Goal: Task Accomplishment & Management: Use online tool/utility

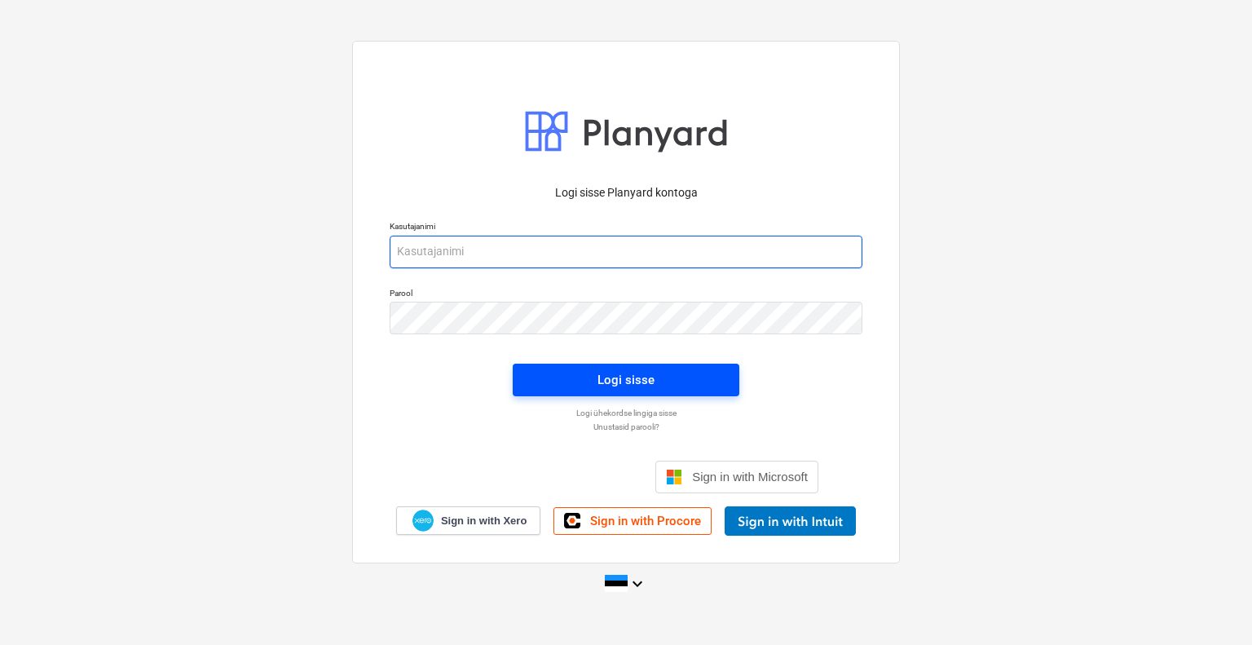
type input "[EMAIL_ADDRESS][DOMAIN_NAME]"
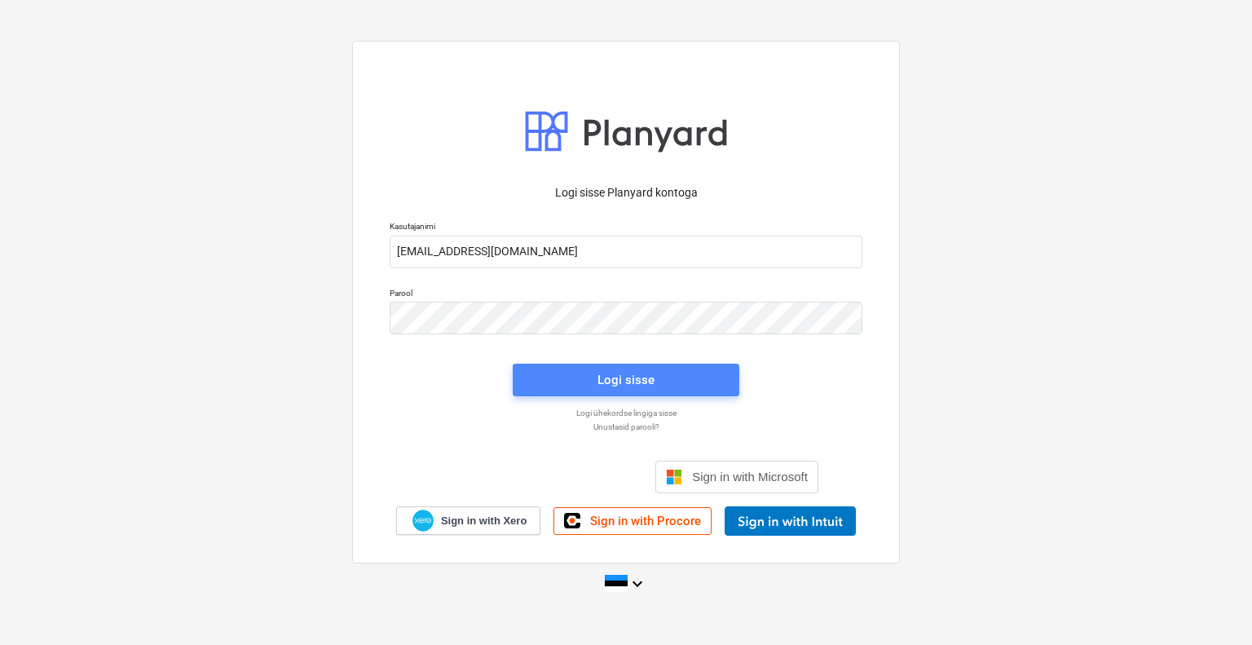
click at [626, 377] on div "Logi sisse" at bounding box center [625, 379] width 57 height 21
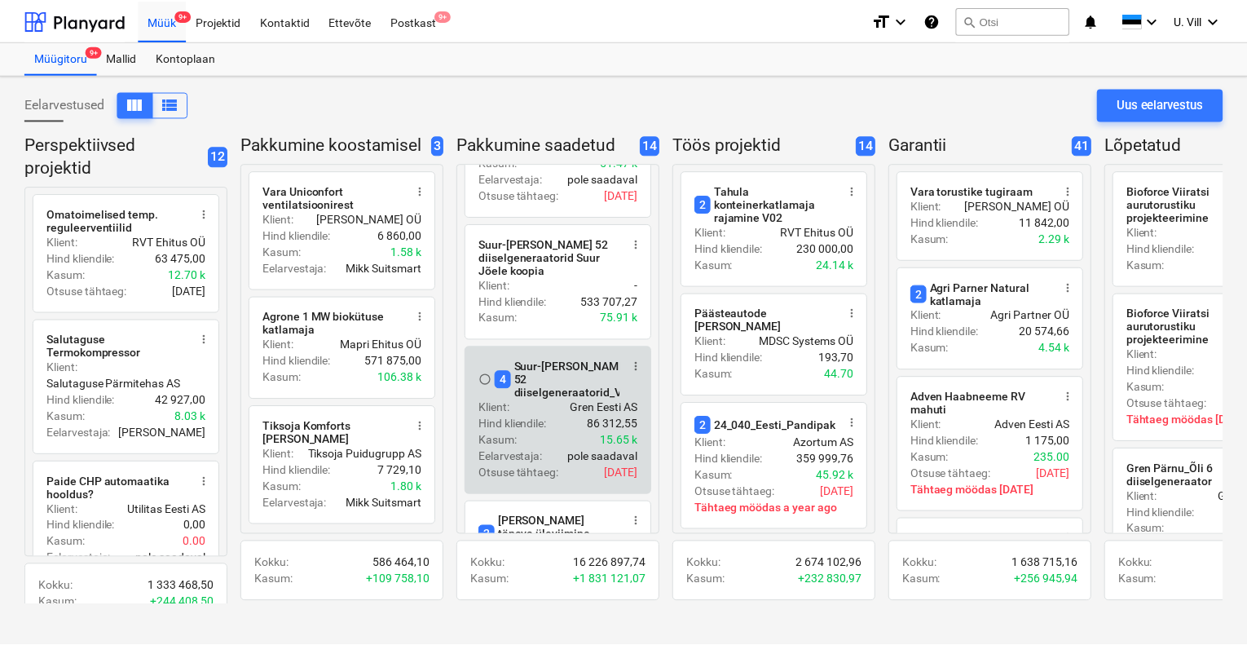
scroll to position [217, 0]
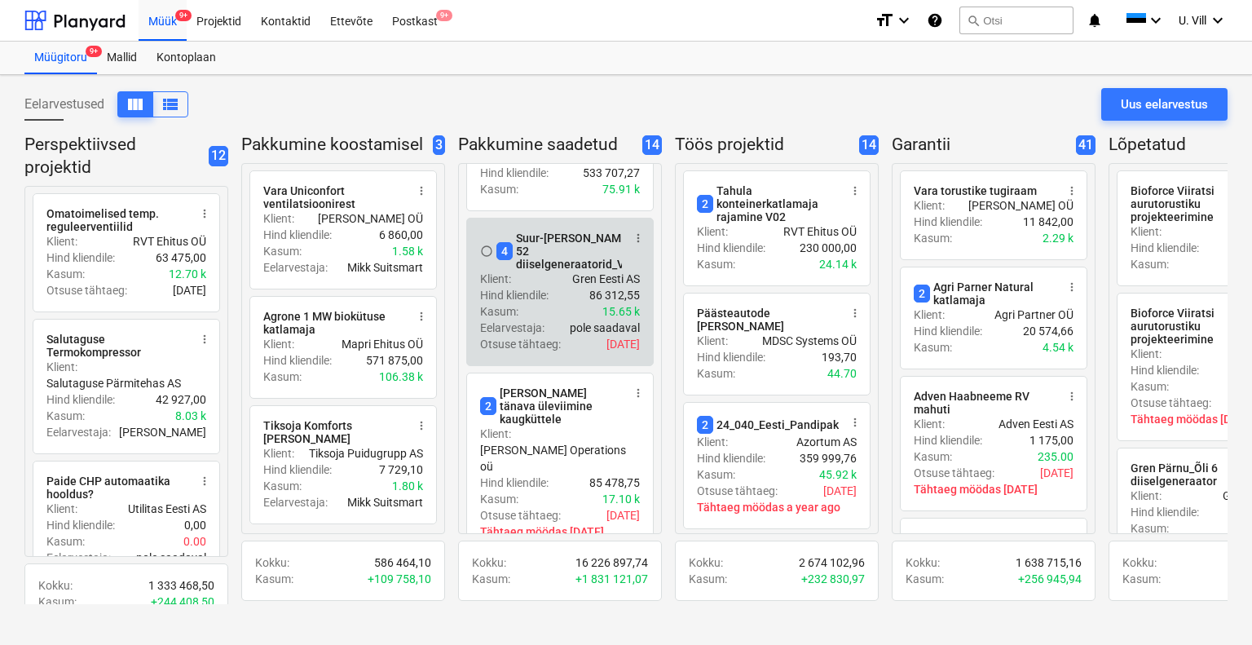
click at [561, 303] on div "Kasum : 15.65 k" at bounding box center [560, 311] width 160 height 16
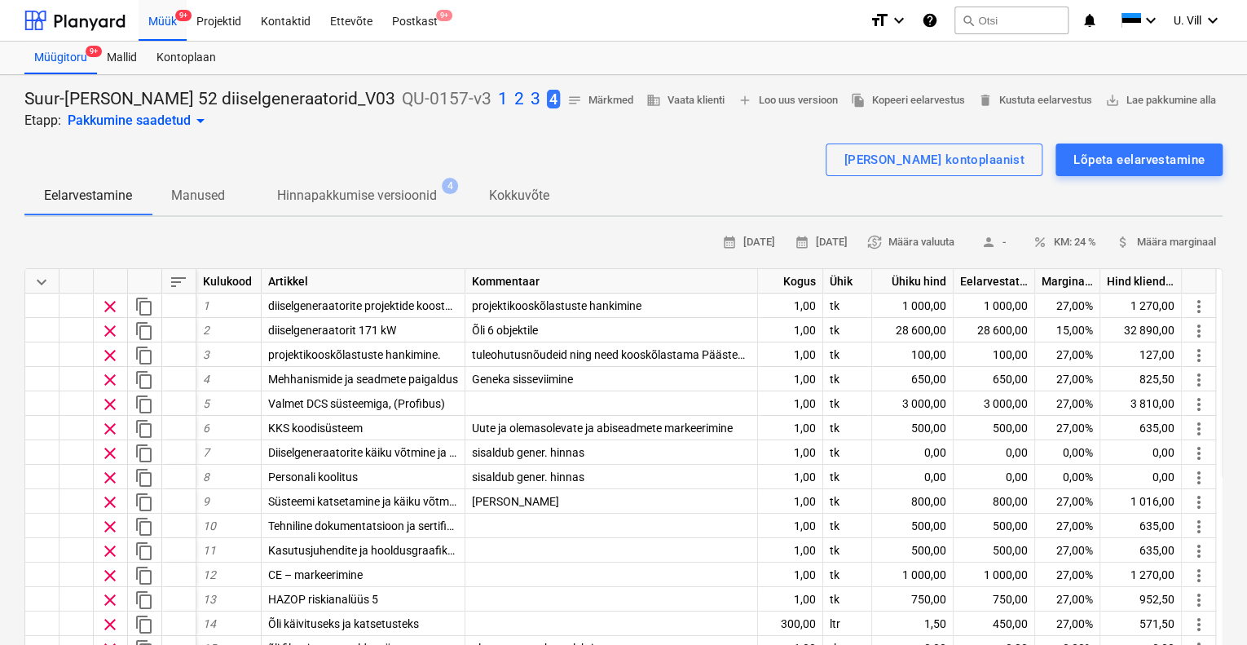
click at [531, 99] on p "3" at bounding box center [536, 99] width 10 height 23
click at [550, 104] on p "4" at bounding box center [555, 99] width 10 height 23
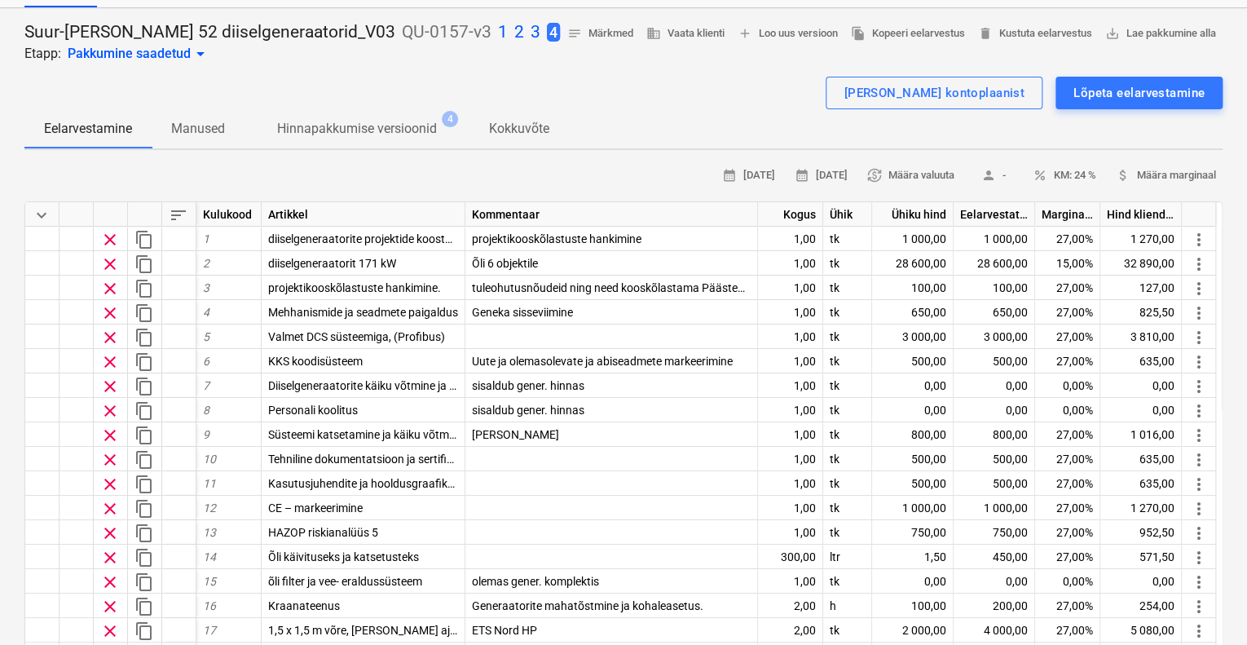
scroll to position [108, 0]
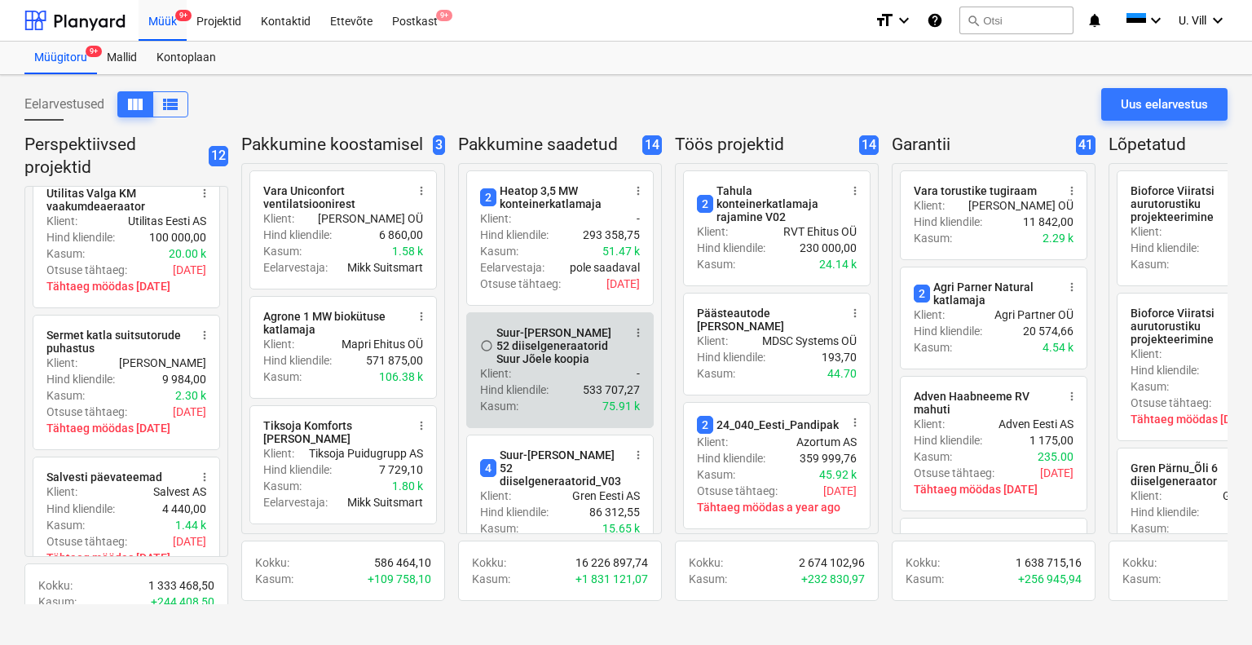
click at [559, 377] on div "Klient : -" at bounding box center [560, 373] width 160 height 16
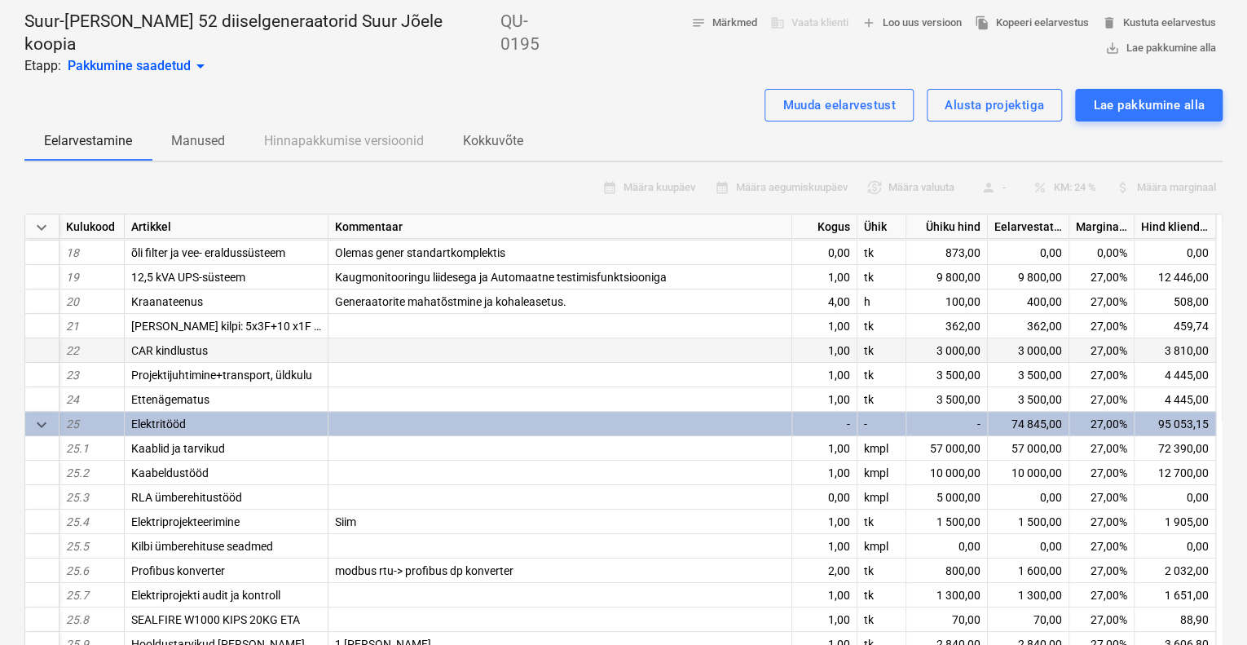
scroll to position [108, 0]
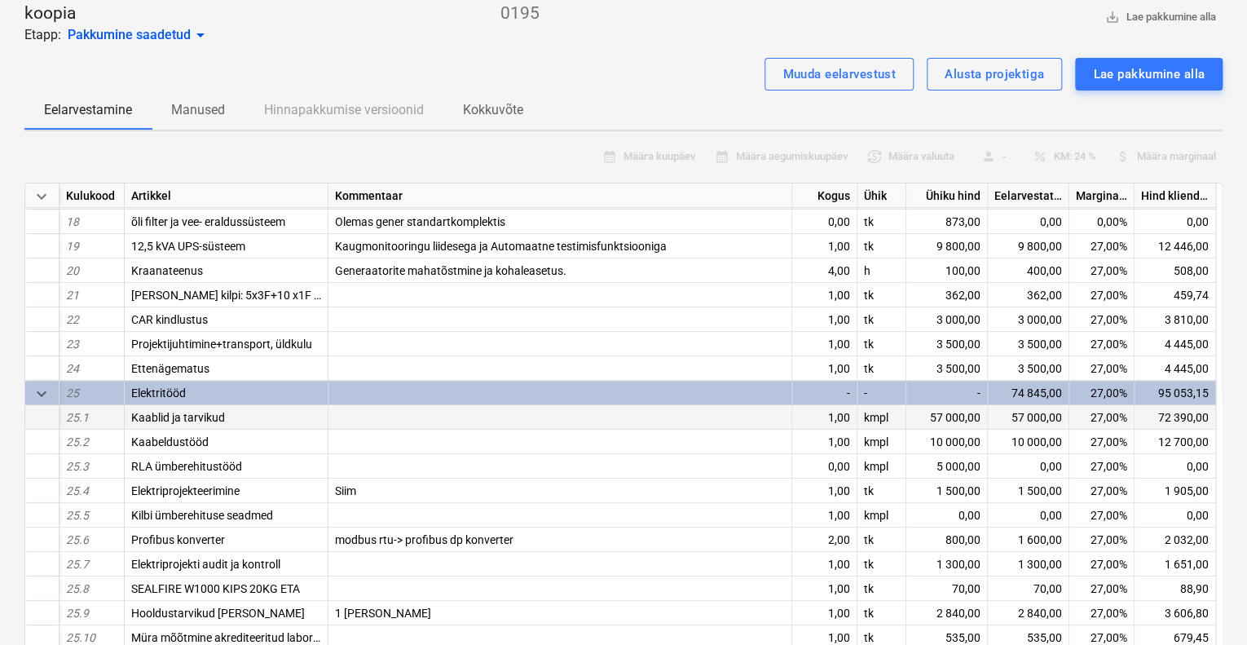
click at [939, 405] on div "57 000,00" at bounding box center [946, 417] width 81 height 24
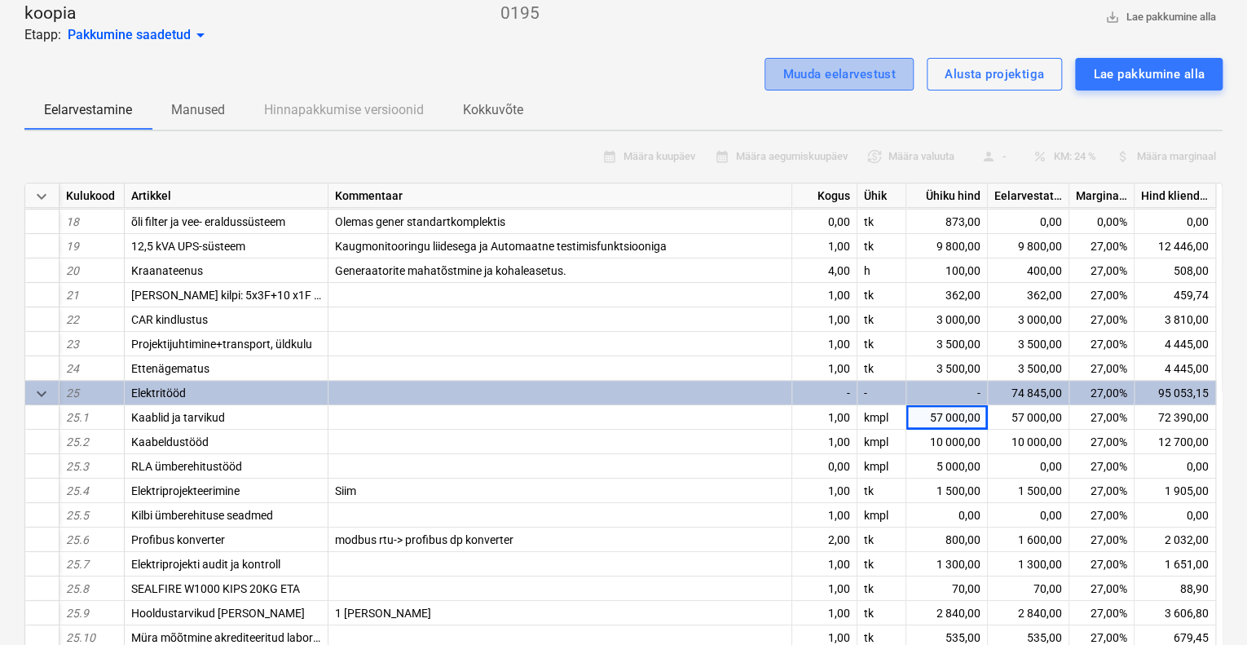
click at [806, 64] on div "Muuda eelarvestust" at bounding box center [838, 74] width 113 height 21
type textarea "x"
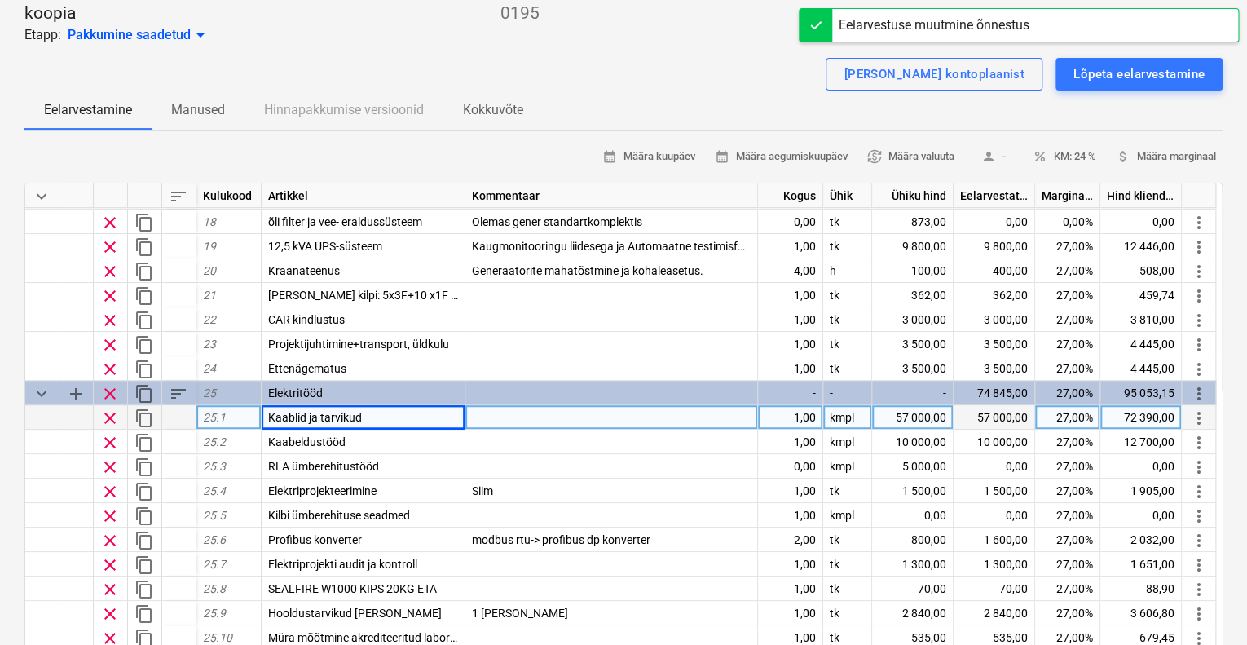
click at [914, 405] on div "57 000,00" at bounding box center [912, 417] width 81 height 24
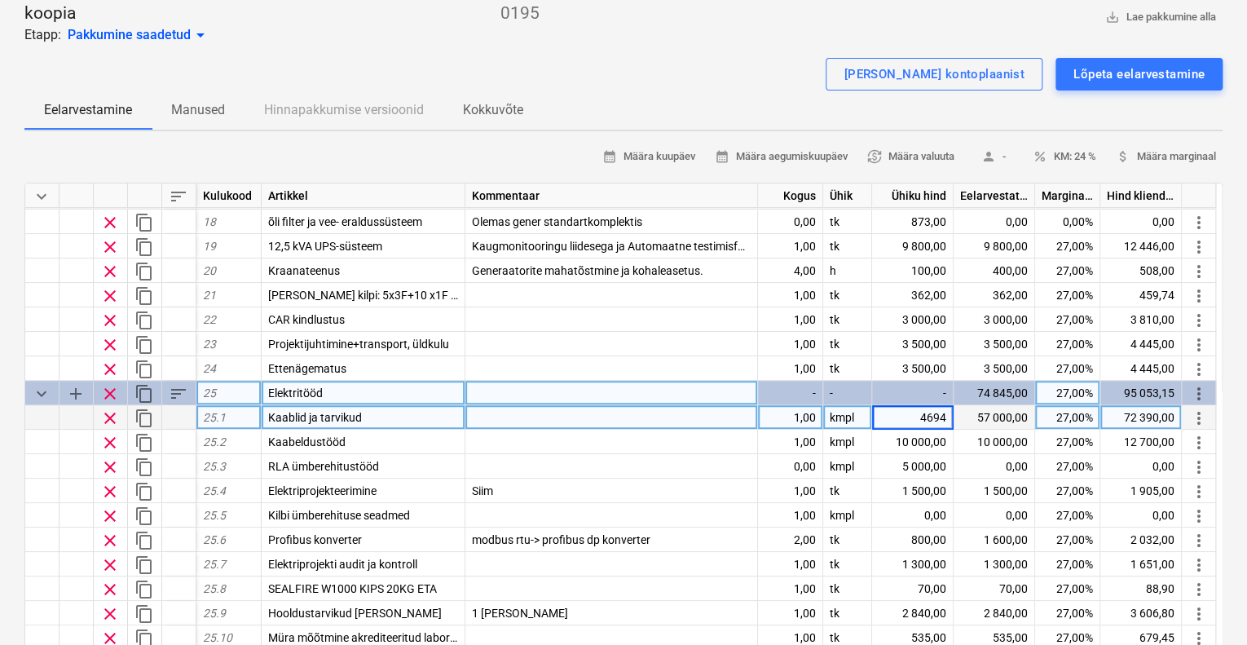
type input "46940"
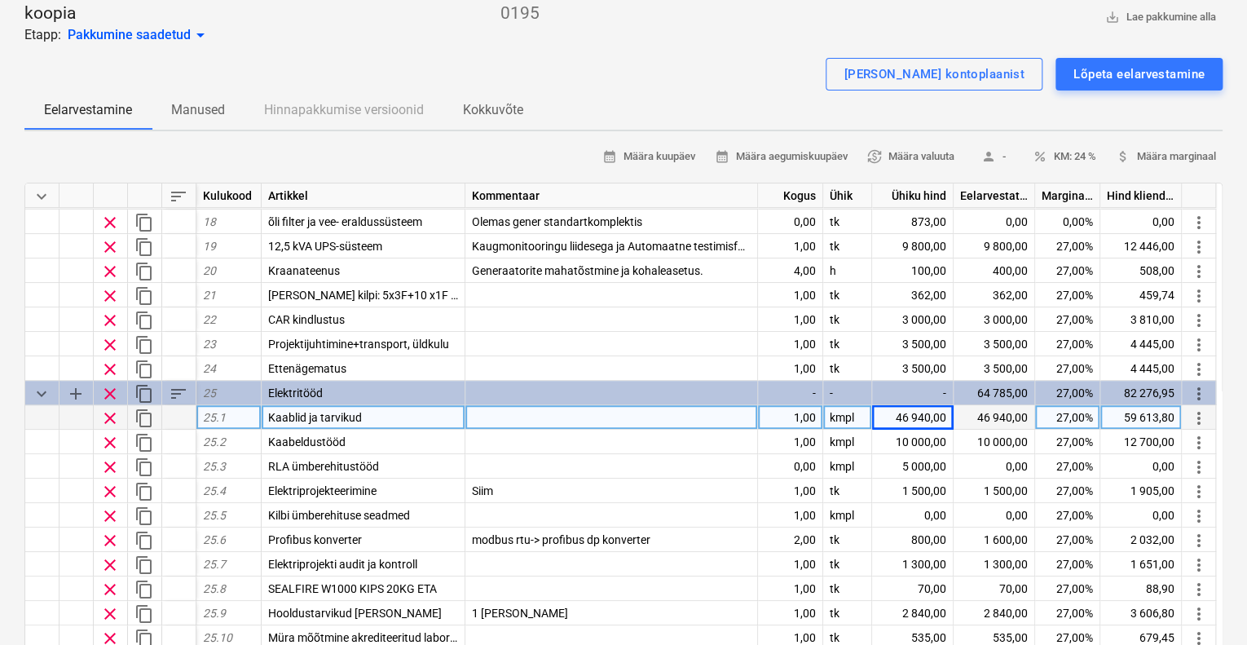
click at [760, 58] on div "[PERSON_NAME] kontoplaanist Lõpeta eelarvestamine" at bounding box center [623, 74] width 1198 height 33
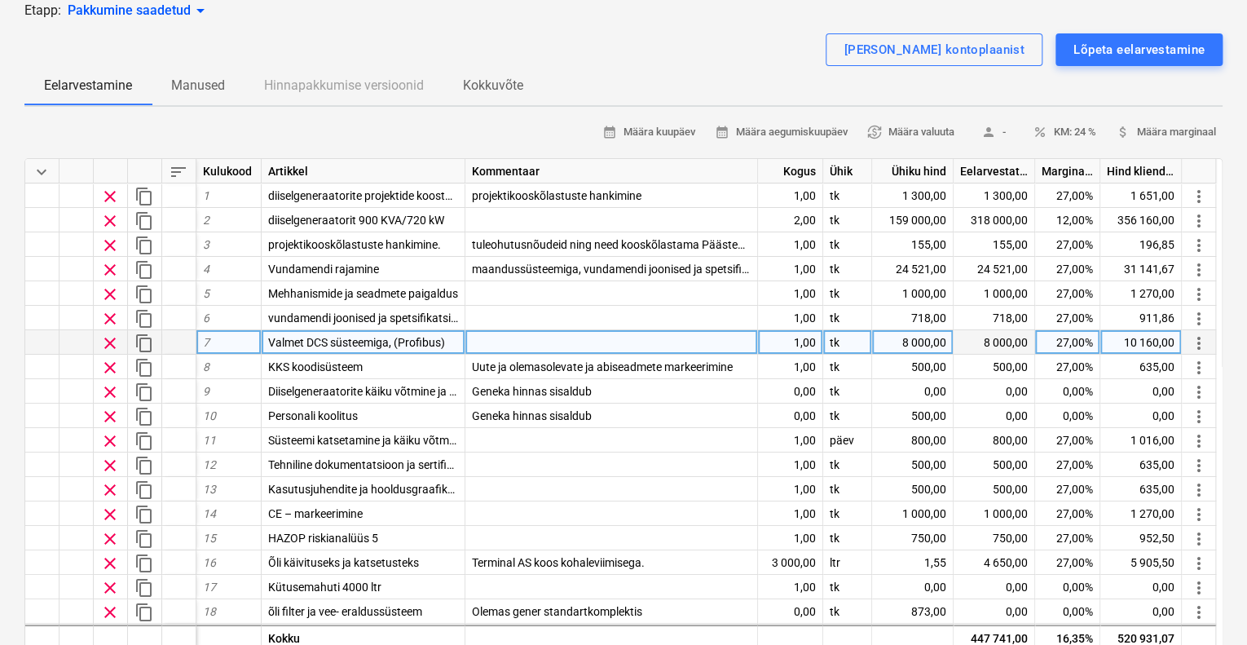
scroll to position [0, 0]
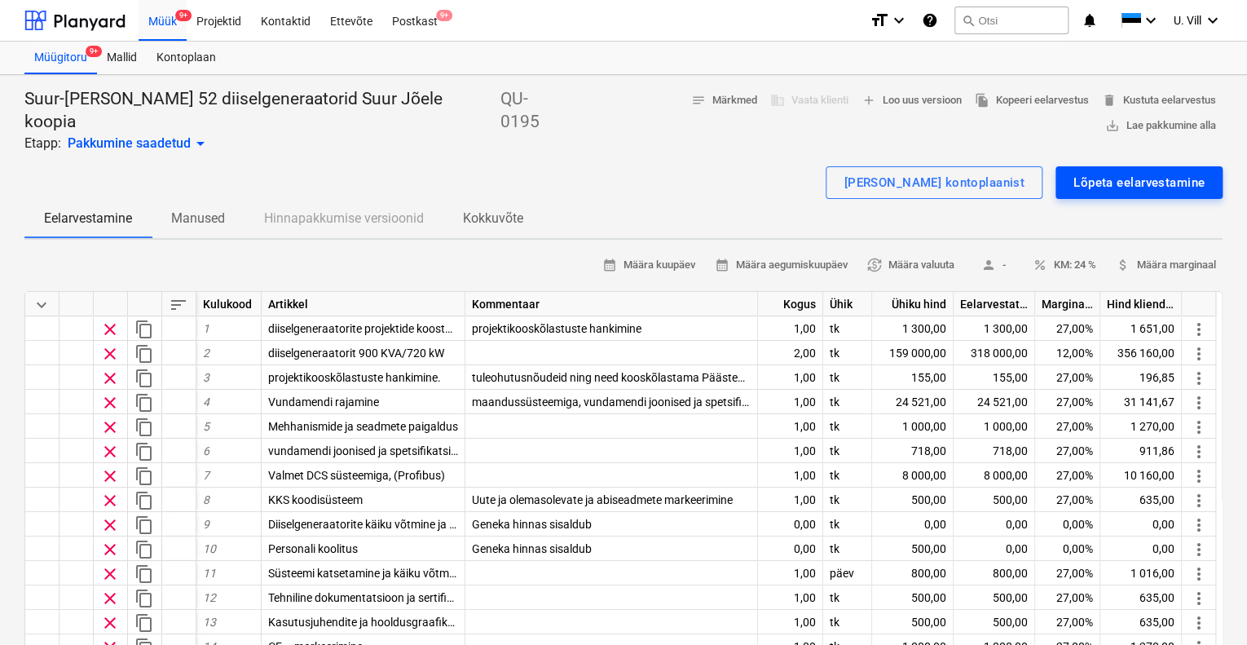
click at [1117, 172] on div "Lõpeta eelarvestamine" at bounding box center [1138, 182] width 131 height 21
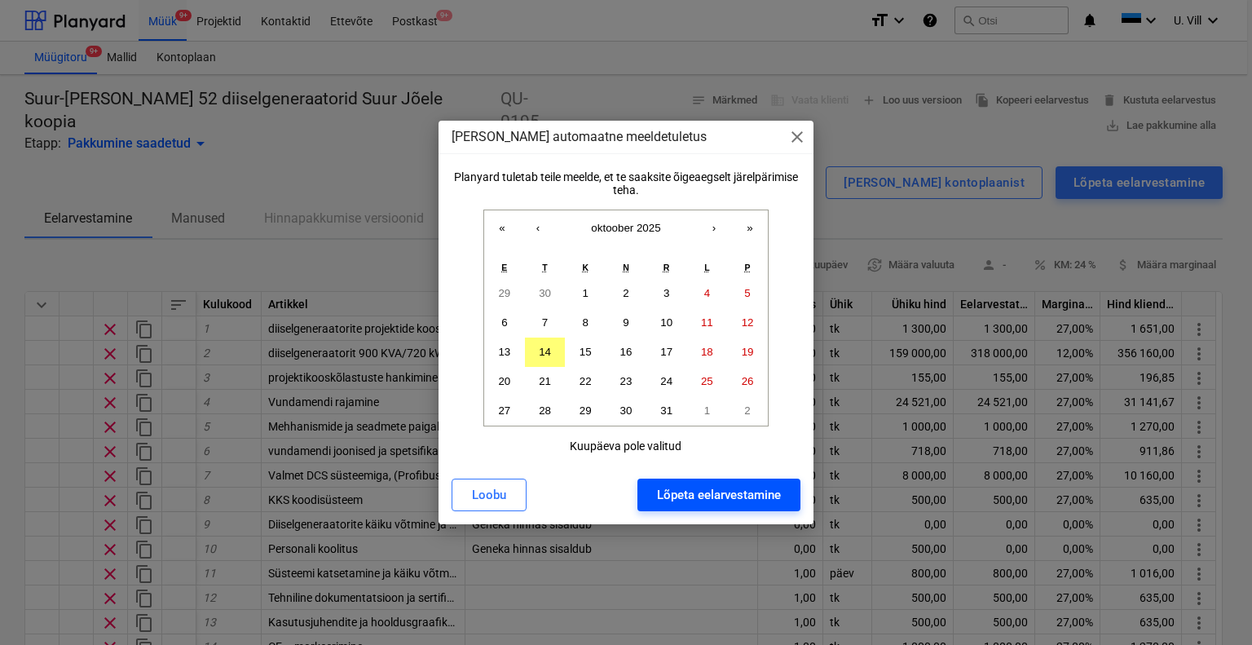
click at [732, 493] on div "Lõpeta eelarvestamine" at bounding box center [719, 494] width 124 height 21
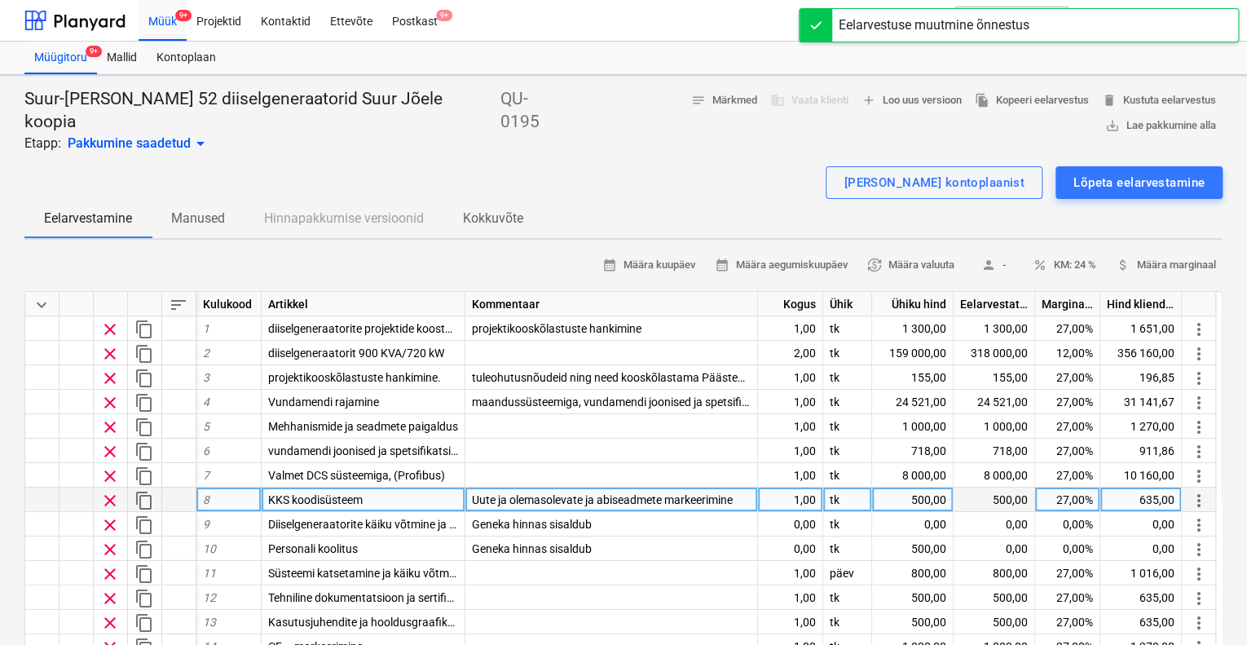
type textarea "x"
